Goal: Share content: Share content

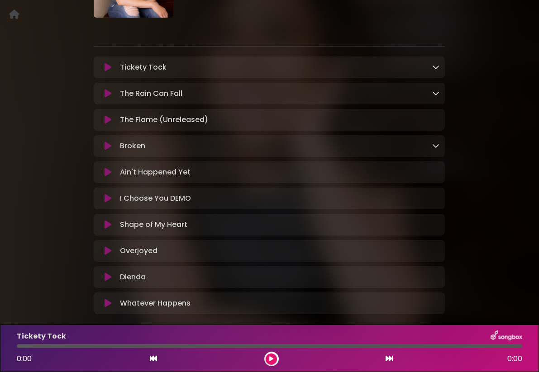
scroll to position [122, 0]
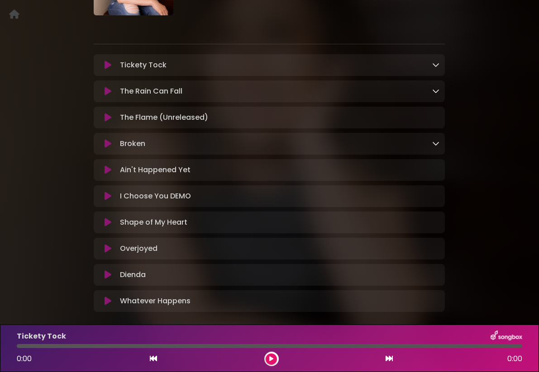
click at [107, 66] on icon at bounding box center [107, 65] width 7 height 9
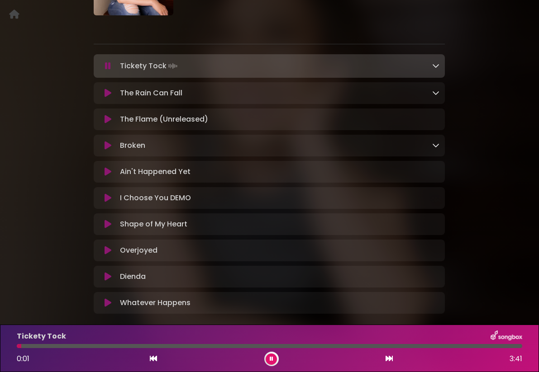
drag, startPoint x: 106, startPoint y: 66, endPoint x: 109, endPoint y: 74, distance: 8.6
click at [106, 66] on icon at bounding box center [108, 66] width 6 height 9
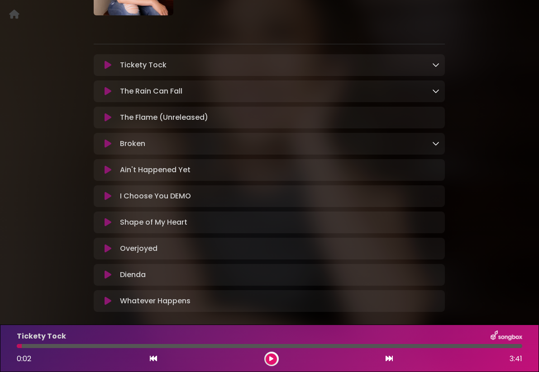
click at [109, 92] on icon at bounding box center [107, 91] width 7 height 9
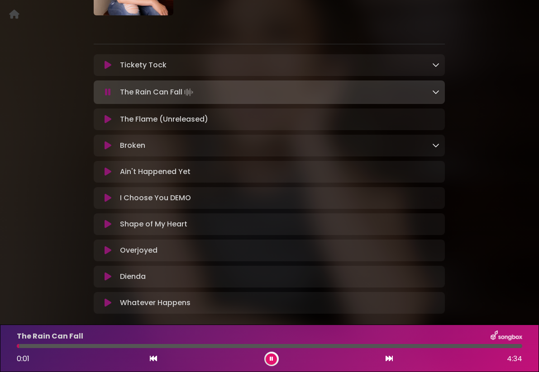
click at [109, 92] on icon at bounding box center [108, 92] width 6 height 9
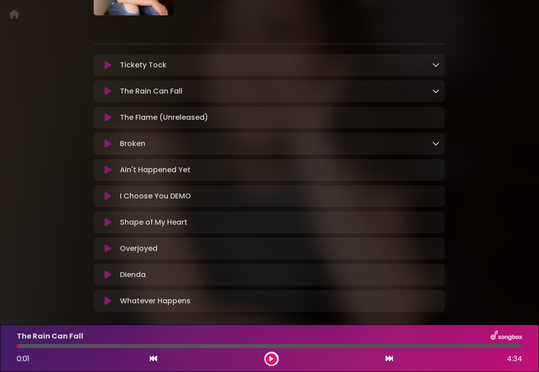
click at [106, 119] on icon at bounding box center [107, 117] width 7 height 9
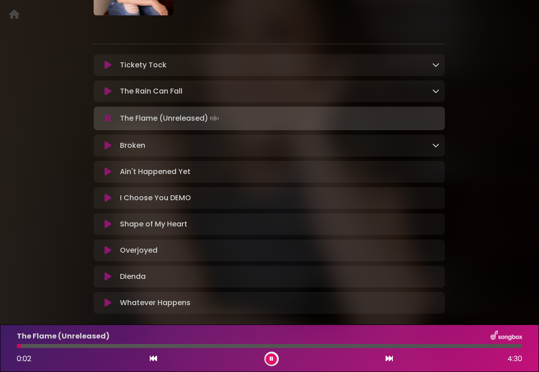
click at [108, 117] on icon at bounding box center [108, 118] width 6 height 9
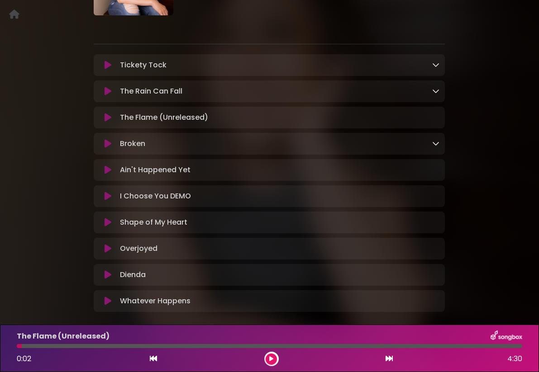
click at [107, 142] on icon at bounding box center [107, 143] width 7 height 9
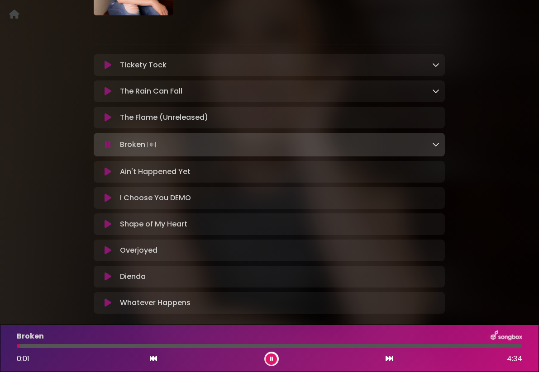
click at [109, 146] on icon at bounding box center [108, 144] width 6 height 9
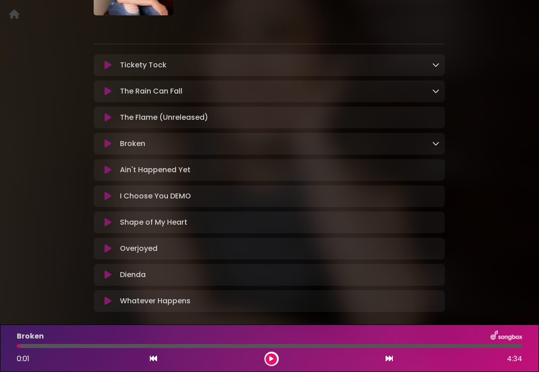
click at [108, 172] on icon at bounding box center [107, 170] width 7 height 9
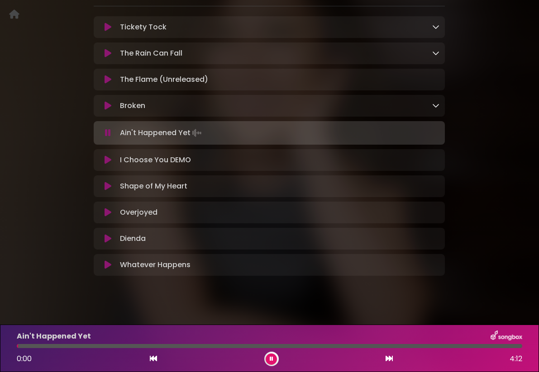
scroll to position [169, 0]
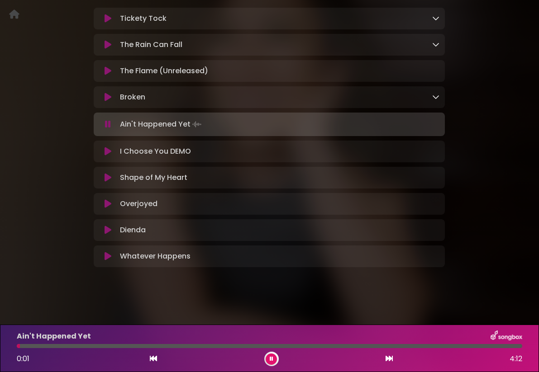
click at [111, 124] on button at bounding box center [107, 124] width 17 height 9
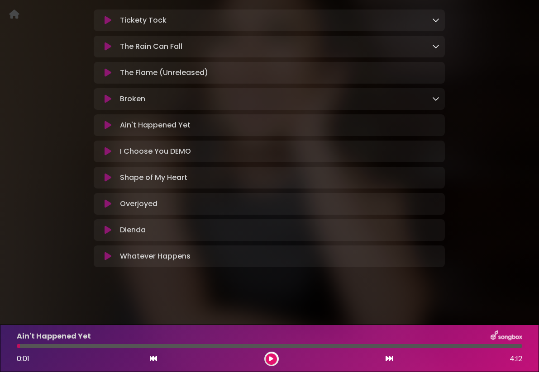
scroll to position [167, 0]
click at [108, 152] on icon at bounding box center [107, 151] width 7 height 9
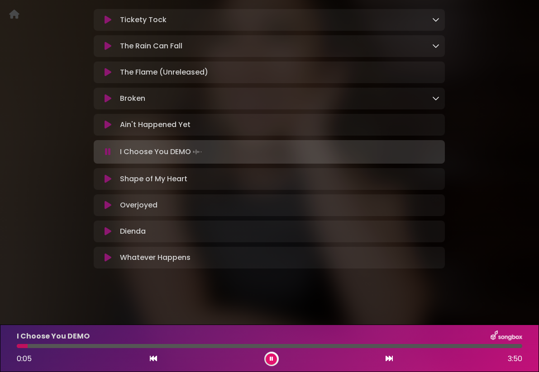
click at [40, 347] on div at bounding box center [269, 346] width 505 height 4
click at [80, 347] on div at bounding box center [269, 346] width 505 height 4
click at [99, 347] on div at bounding box center [269, 346] width 505 height 4
click at [106, 179] on icon at bounding box center [107, 179] width 7 height 9
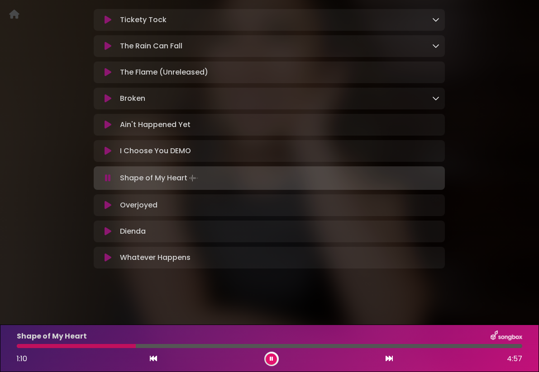
click at [136, 347] on div at bounding box center [269, 346] width 505 height 4
click at [193, 347] on div at bounding box center [269, 346] width 505 height 4
click at [110, 205] on icon at bounding box center [107, 205] width 7 height 9
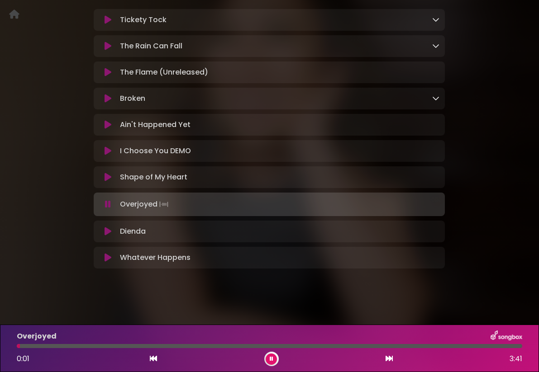
click at [172, 347] on div at bounding box center [269, 346] width 505 height 4
click at [105, 231] on icon at bounding box center [107, 231] width 7 height 9
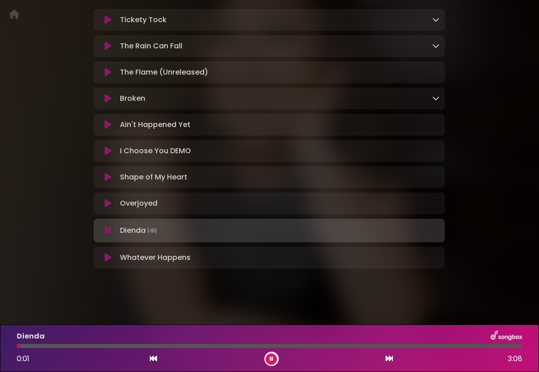
click at [146, 347] on div at bounding box center [269, 346] width 505 height 4
click at [227, 347] on div at bounding box center [269, 346] width 505 height 4
click at [107, 258] on icon at bounding box center [107, 257] width 7 height 9
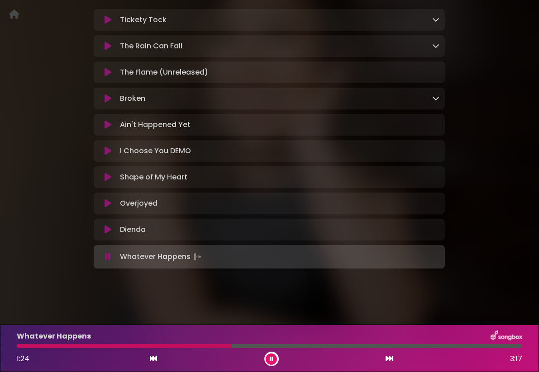
click at [232, 346] on div at bounding box center [269, 346] width 505 height 4
click at [273, 360] on icon at bounding box center [272, 358] width 4 height 5
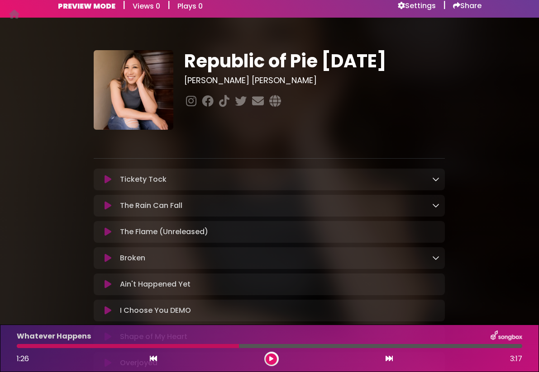
scroll to position [0, 0]
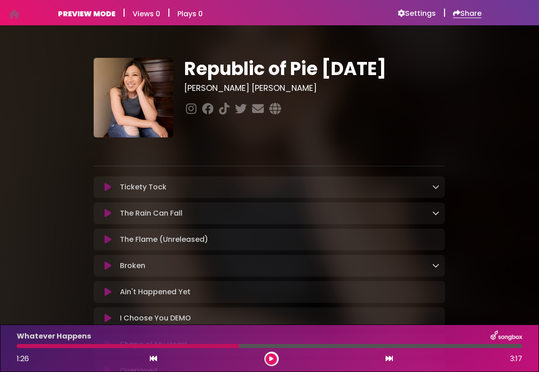
click at [460, 14] on h6 "Share" at bounding box center [467, 13] width 28 height 9
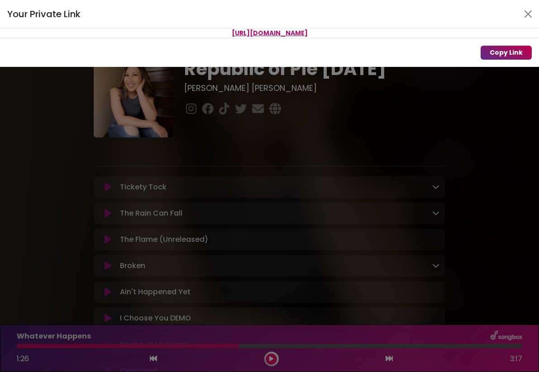
click at [508, 52] on button "Copy Link" at bounding box center [505, 53] width 51 height 14
click at [503, 52] on button "Copy Link" at bounding box center [505, 53] width 51 height 14
click at [380, 32] on p "[URL][DOMAIN_NAME]" at bounding box center [269, 32] width 539 height 9
drag, startPoint x: 367, startPoint y: 33, endPoint x: 169, endPoint y: 33, distance: 198.1
click at [169, 33] on p "[URL][DOMAIN_NAME]" at bounding box center [269, 32] width 539 height 9
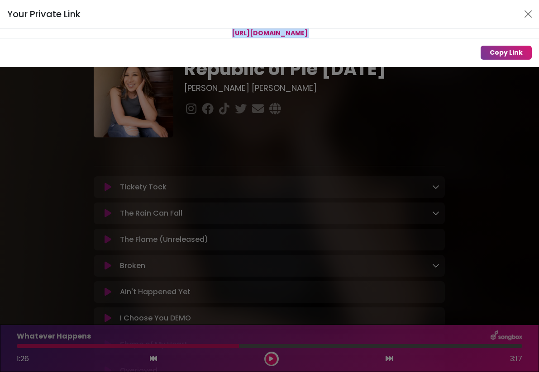
copy div "[URL][DOMAIN_NAME]"
click at [526, 15] on button "Close" at bounding box center [528, 14] width 14 height 14
